Goal: Information Seeking & Learning: Check status

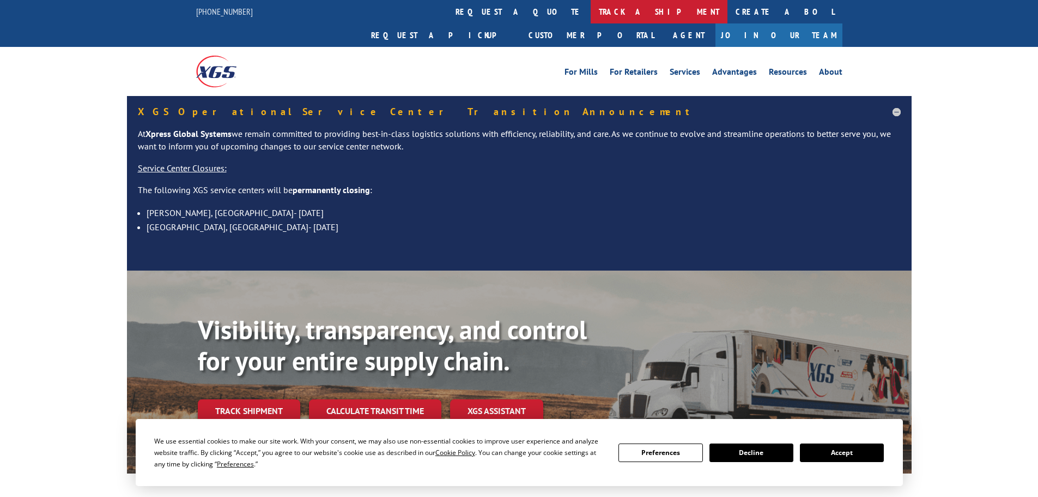
click at [591, 12] on link "track a shipment" at bounding box center [659, 11] width 137 height 23
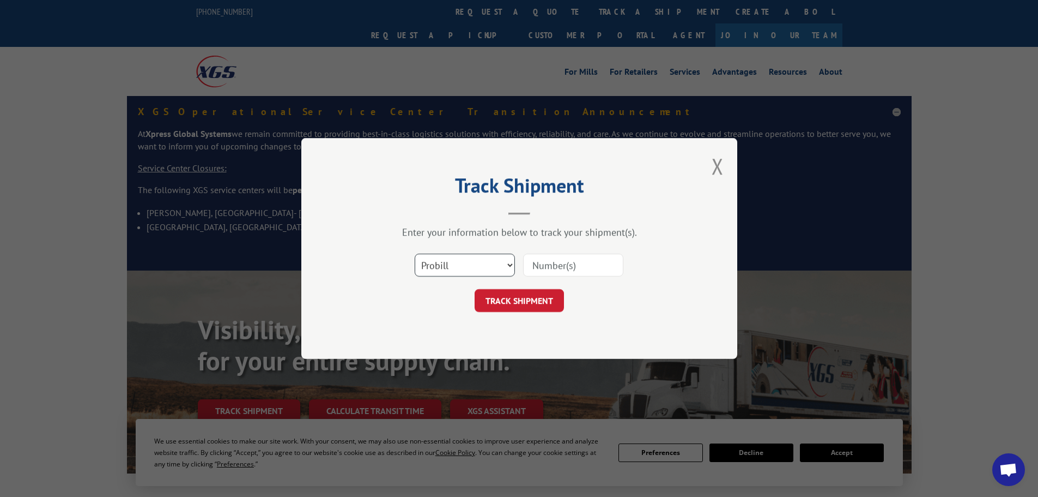
click at [464, 268] on select "Select category... Probill BOL PO" at bounding box center [465, 264] width 100 height 23
select select "bol"
click at [415, 253] on select "Select category... Probill BOL PO" at bounding box center [465, 264] width 100 height 23
click at [568, 269] on input at bounding box center [573, 264] width 100 height 23
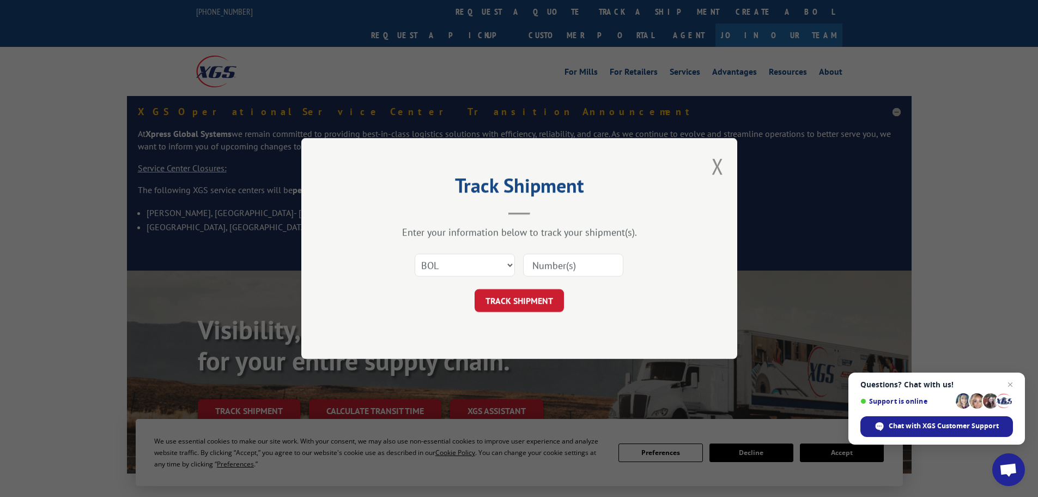
paste input "6009828"
type input "6009828"
click at [498, 299] on button "TRACK SHIPMENT" at bounding box center [519, 300] width 89 height 23
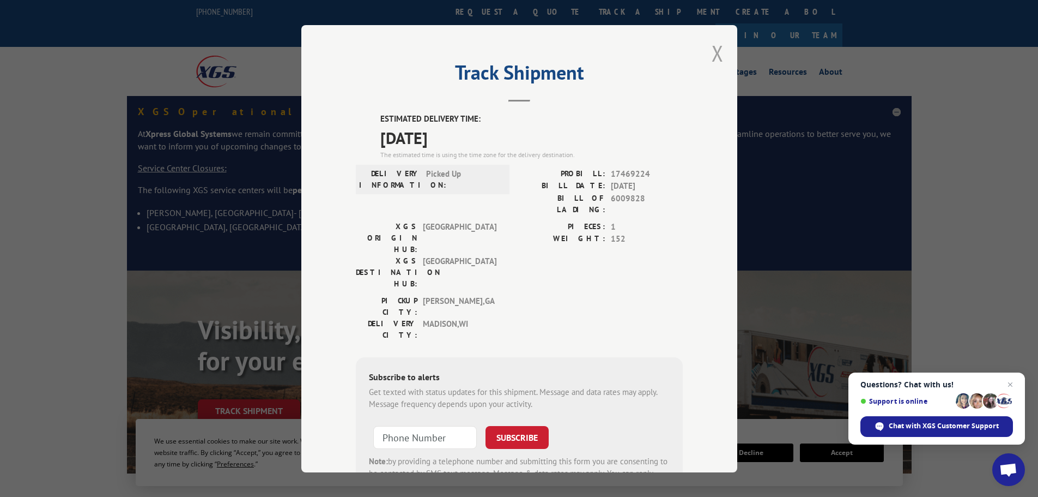
drag, startPoint x: 721, startPoint y: 56, endPoint x: 715, endPoint y: 53, distance: 6.6
click at [719, 55] on div "Track Shipment ESTIMATED DELIVERY TIME: 09/08/2025 The estimated time is using …" at bounding box center [519, 248] width 436 height 447
click at [715, 53] on button "Close modal" at bounding box center [718, 53] width 12 height 29
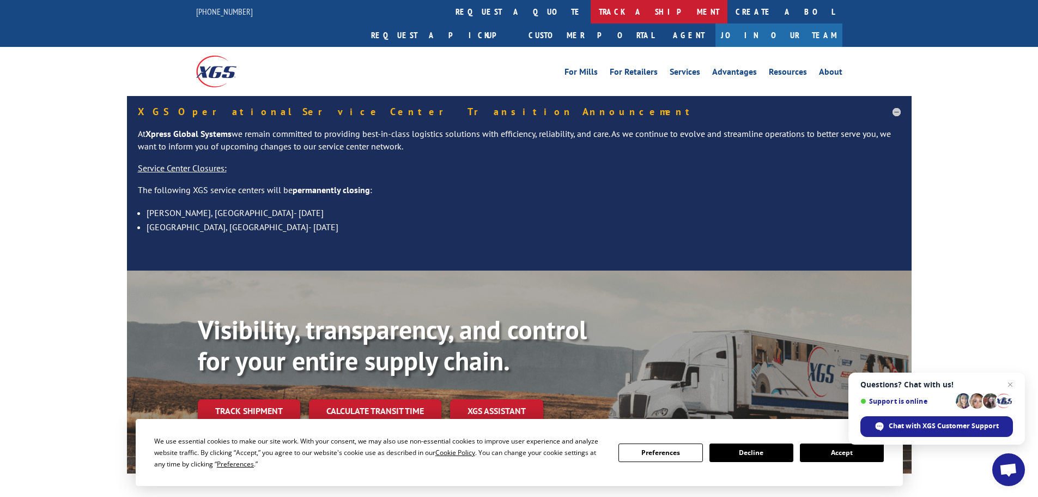
click at [591, 5] on link "track a shipment" at bounding box center [659, 11] width 137 height 23
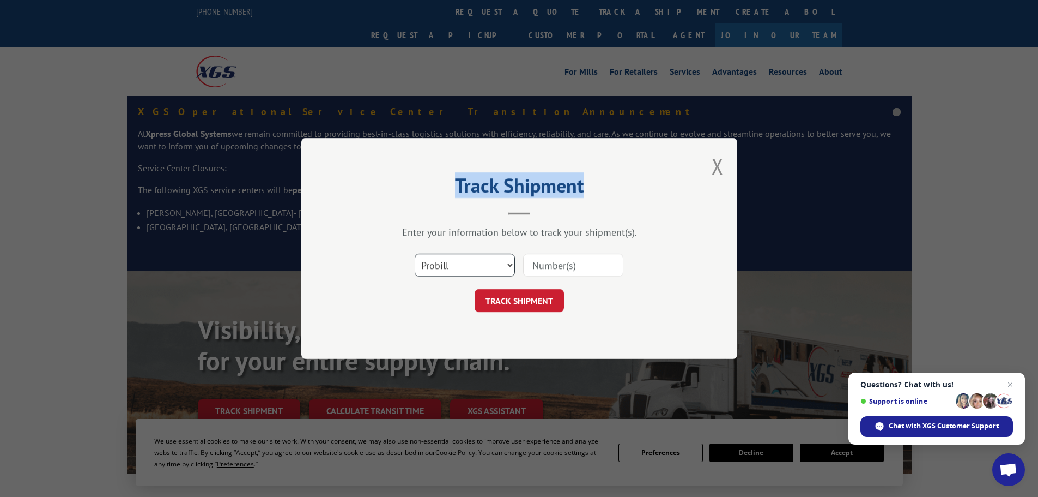
click at [499, 261] on select "Select category... Probill BOL PO" at bounding box center [465, 264] width 100 height 23
select select "bol"
click at [415, 253] on select "Select category... Probill BOL PO" at bounding box center [465, 264] width 100 height 23
click at [543, 273] on input at bounding box center [573, 264] width 100 height 23
paste input "6009124"
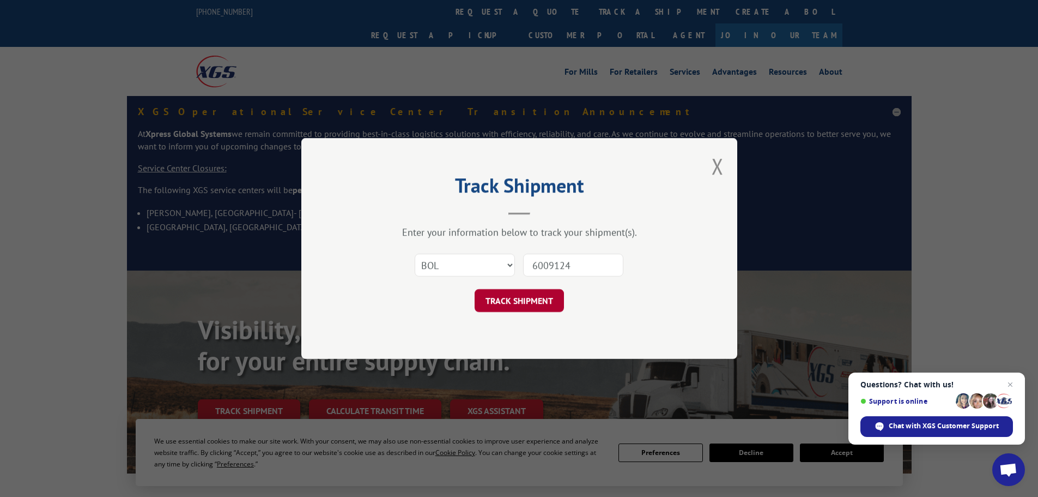
type input "6009124"
click at [536, 299] on button "TRACK SHIPMENT" at bounding box center [519, 300] width 89 height 23
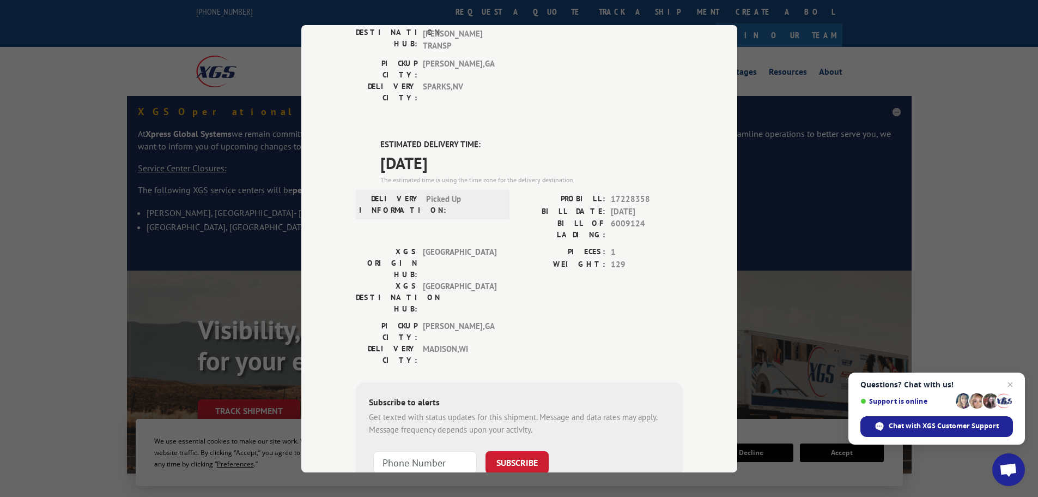
scroll to position [218, 0]
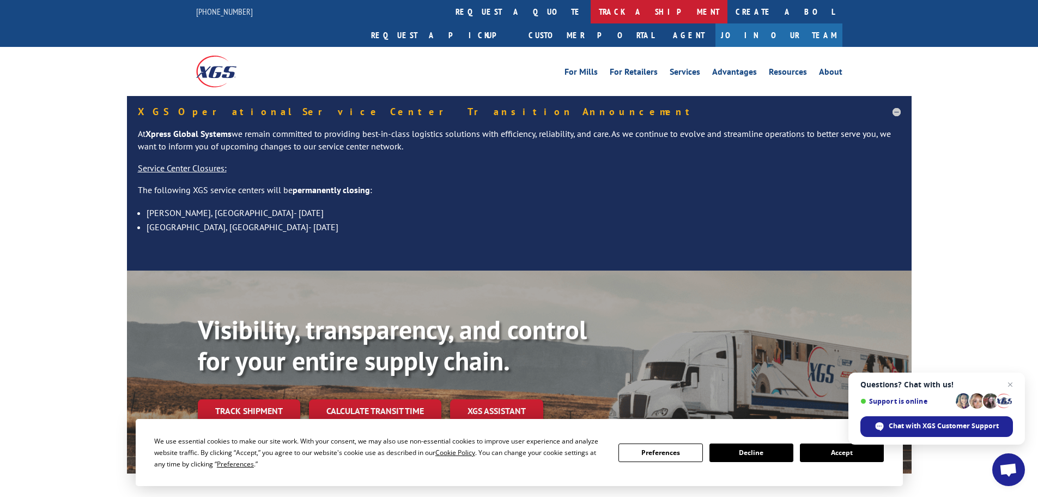
click at [591, 5] on link "track a shipment" at bounding box center [659, 11] width 137 height 23
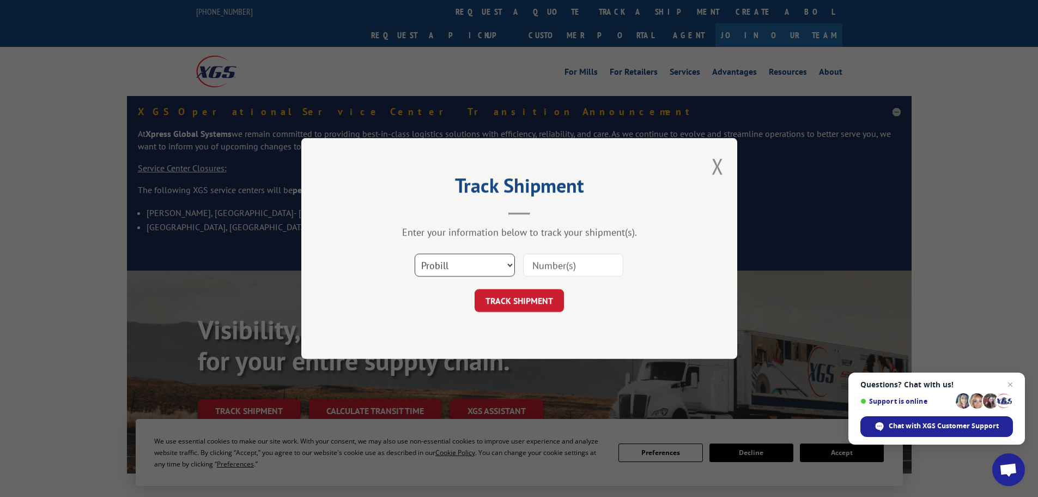
click at [482, 263] on select "Select category... Probill BOL PO" at bounding box center [465, 264] width 100 height 23
select select "bol"
click at [415, 253] on select "Select category... Probill BOL PO" at bounding box center [465, 264] width 100 height 23
click at [563, 277] on div "Select category... Probill BOL PO" at bounding box center [519, 265] width 327 height 36
click at [570, 263] on input at bounding box center [573, 264] width 100 height 23
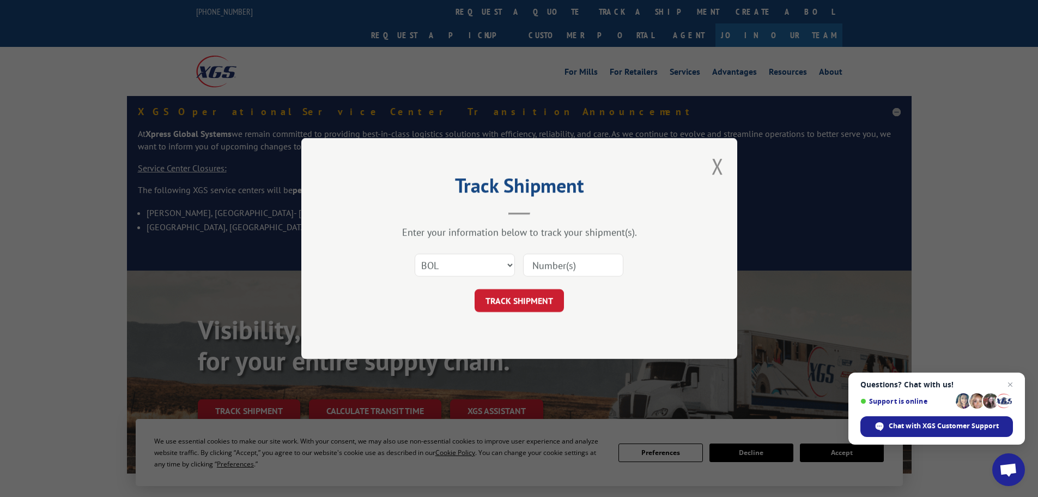
paste input "5993090"
type input "5993090"
click at [547, 294] on button "TRACK SHIPMENT" at bounding box center [519, 300] width 89 height 23
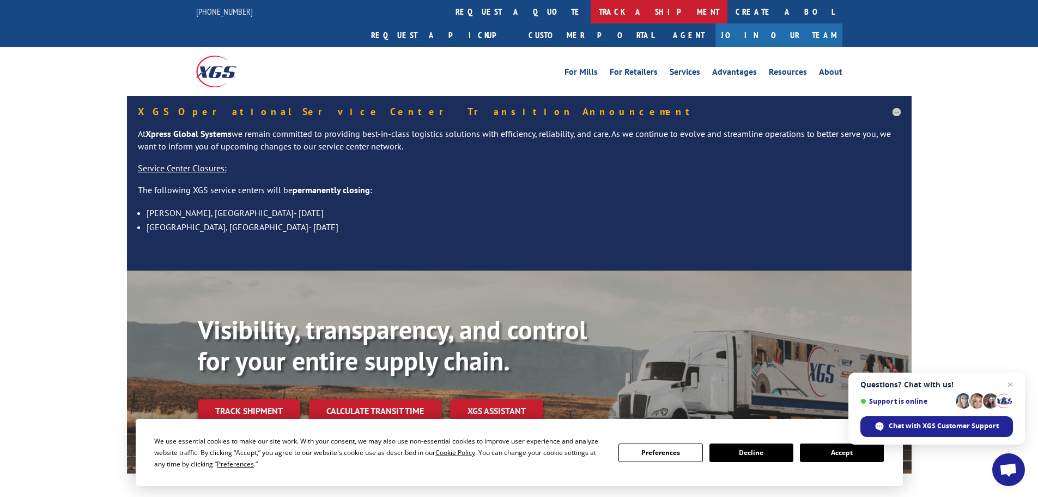
click at [591, 7] on link "track a shipment" at bounding box center [659, 11] width 137 height 23
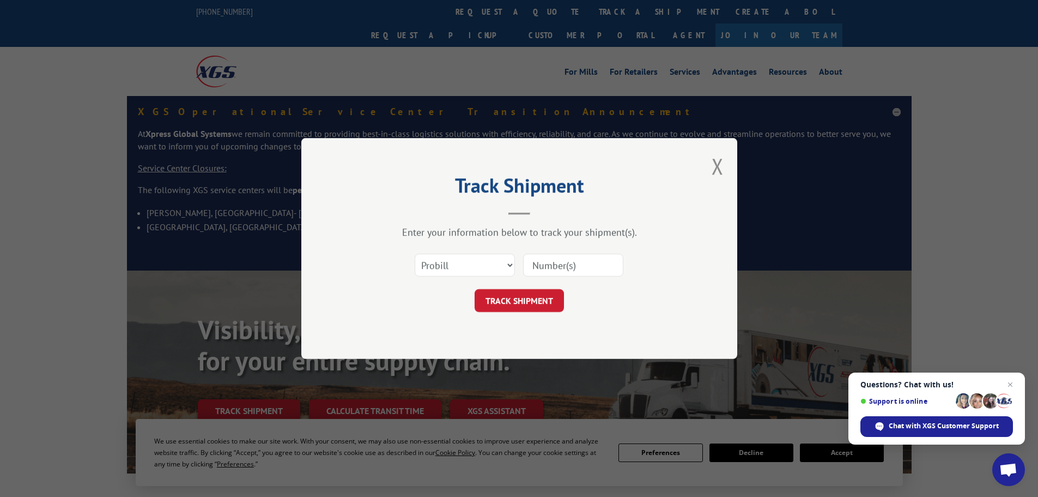
click at [568, 262] on input at bounding box center [573, 264] width 100 height 23
click at [489, 265] on select "Select category... Probill BOL PO" at bounding box center [465, 264] width 100 height 23
select select "bol"
click at [415, 253] on select "Select category... Probill BOL PO" at bounding box center [465, 264] width 100 height 23
click at [547, 275] on input at bounding box center [573, 264] width 100 height 23
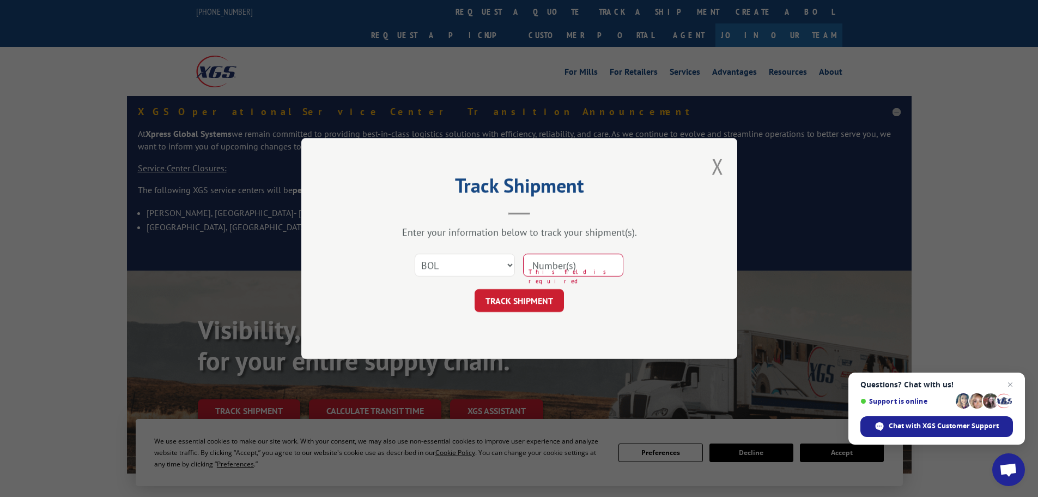
click at [548, 268] on input at bounding box center [573, 264] width 100 height 23
paste input "5993090"
type input "5993090"
click at [536, 305] on button "TRACK SHIPMENT" at bounding box center [519, 300] width 89 height 23
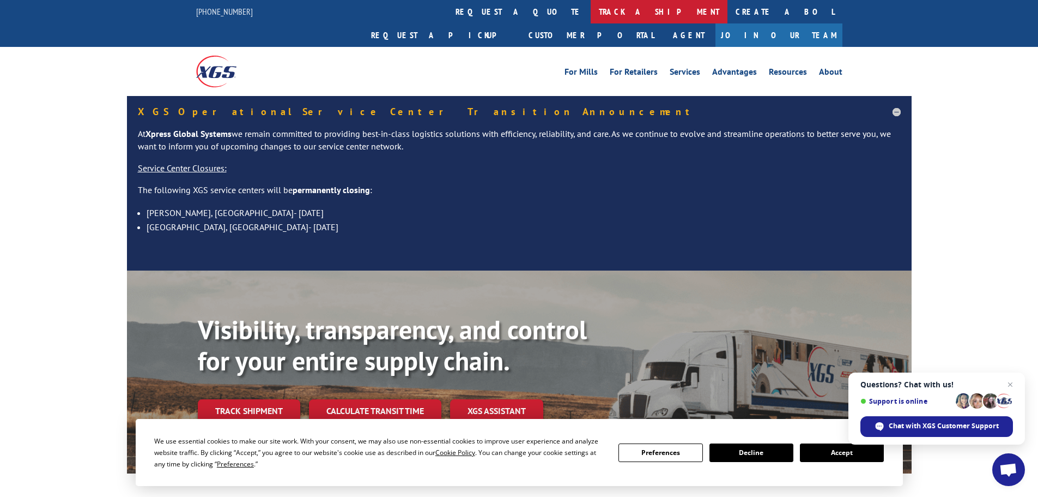
click at [591, 10] on link "track a shipment" at bounding box center [659, 11] width 137 height 23
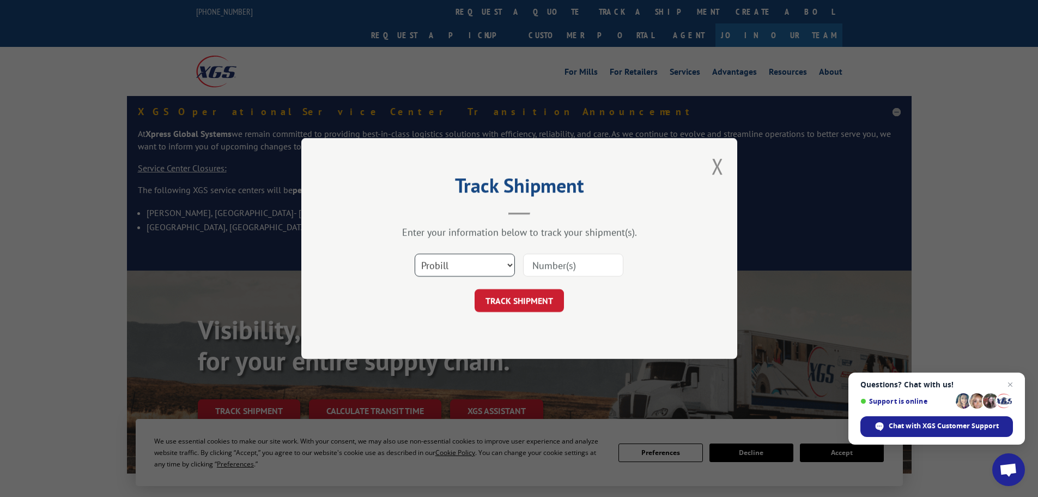
click at [458, 267] on select "Select category... Probill BOL PO" at bounding box center [465, 264] width 100 height 23
select select "bol"
click at [415, 253] on select "Select category... Probill BOL PO" at bounding box center [465, 264] width 100 height 23
click at [549, 258] on input at bounding box center [573, 264] width 100 height 23
paste input "5991144"
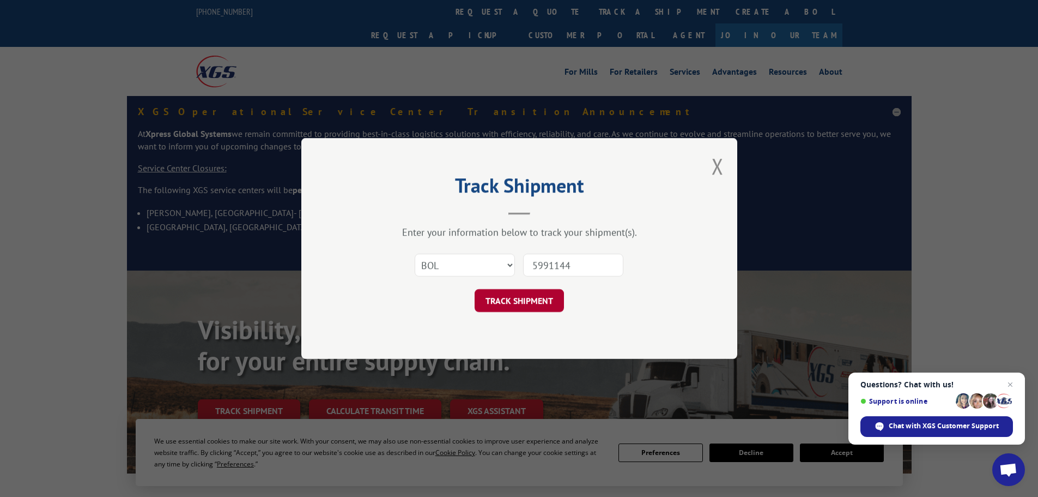
type input "5991144"
click at [537, 295] on button "TRACK SHIPMENT" at bounding box center [519, 300] width 89 height 23
